Goal: Check status: Check status

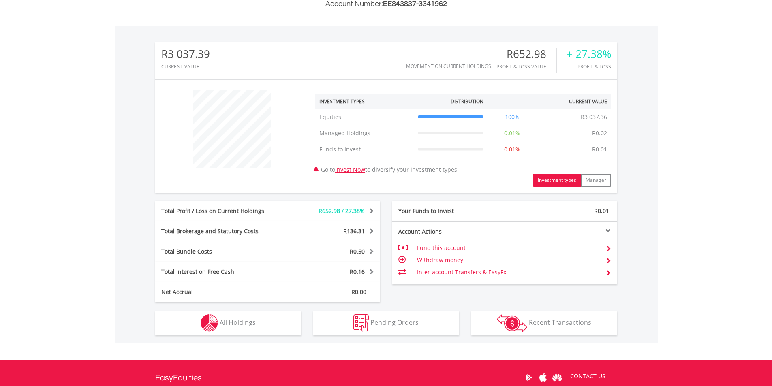
scroll to position [316, 0]
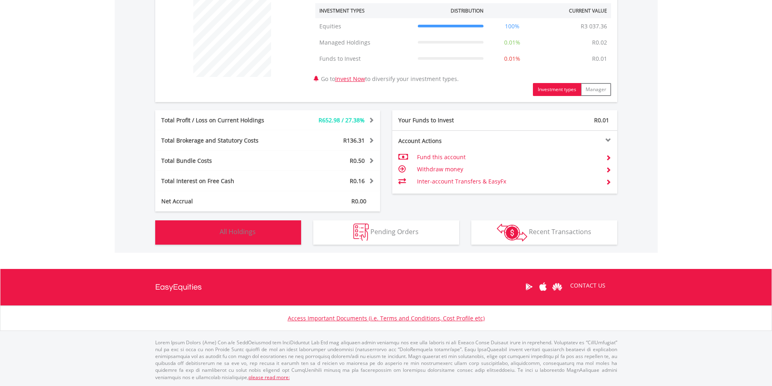
click at [256, 233] on button "Holdings All Holdings" at bounding box center [228, 232] width 146 height 24
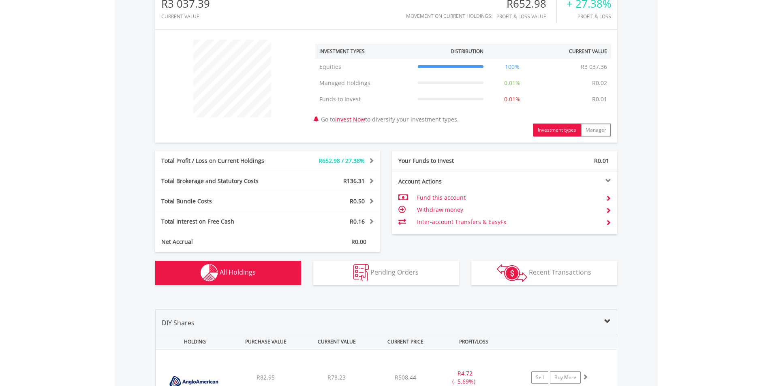
scroll to position [32, 0]
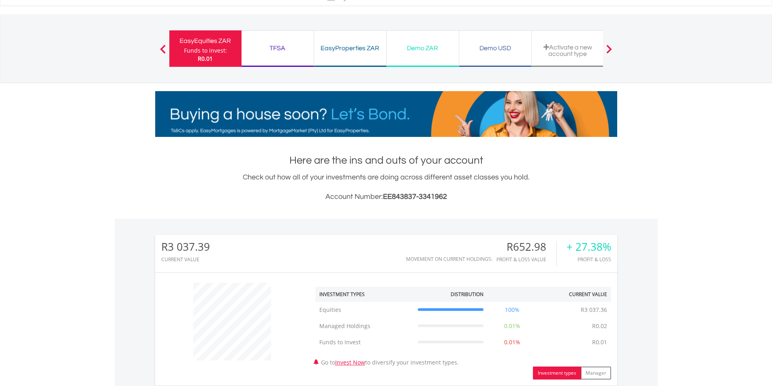
click at [288, 53] on div "TFSA" at bounding box center [277, 48] width 62 height 11
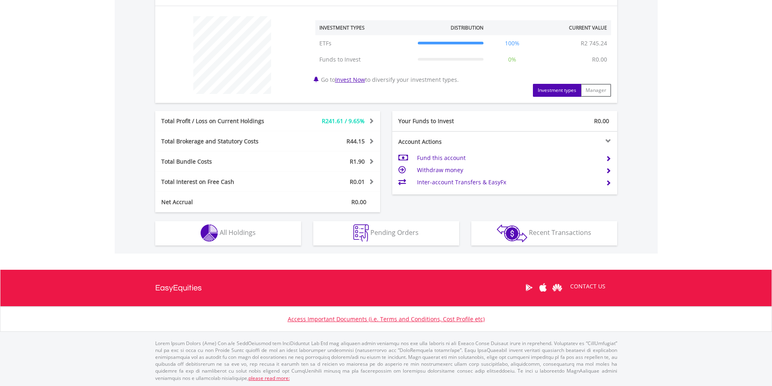
scroll to position [299, 0]
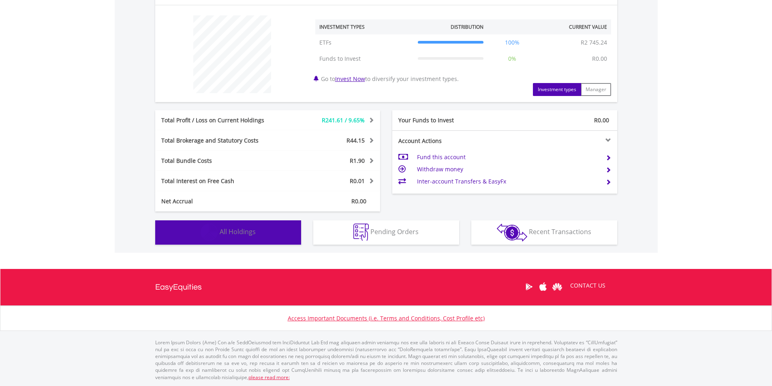
click at [254, 234] on span "All Holdings" at bounding box center [238, 231] width 36 height 9
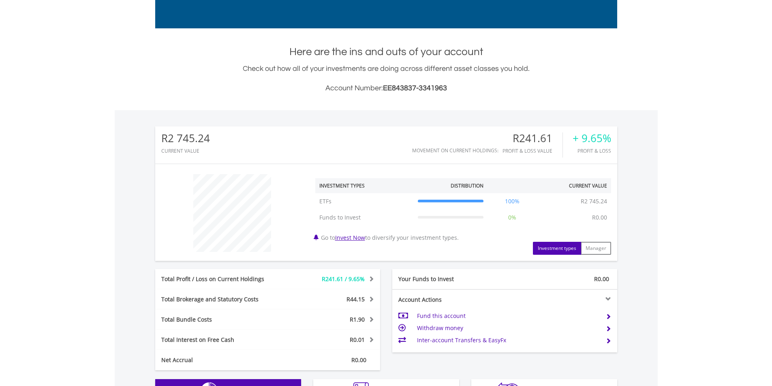
scroll to position [0, 0]
